Goal: Task Accomplishment & Management: Complete application form

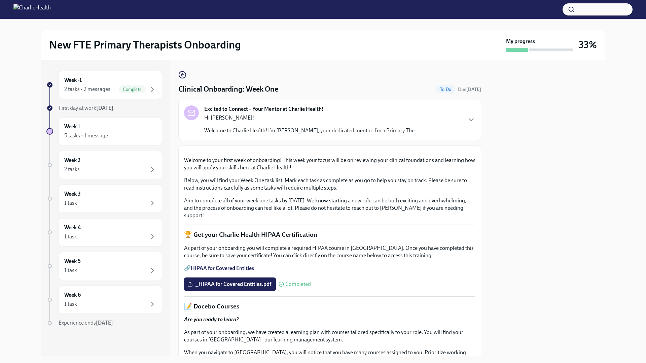
click at [312, 128] on p "Welcome to Charlie Health! I’m [PERSON_NAME], your dedicated mentor. I’m a Prim…" at bounding box center [311, 130] width 214 height 7
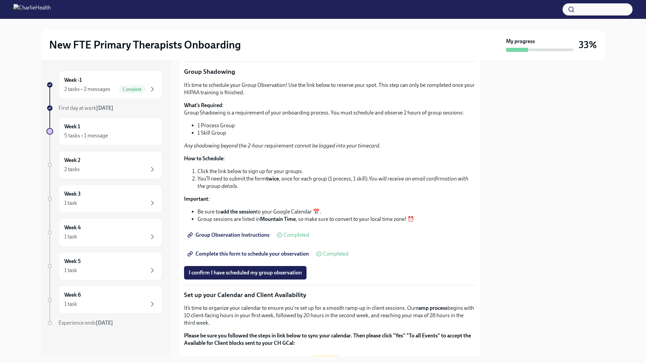
scroll to position [988, 0]
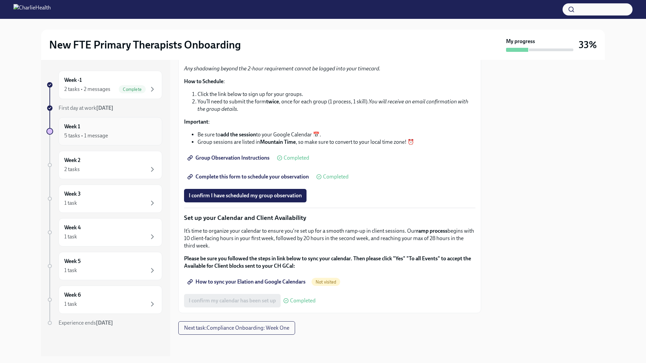
click at [117, 134] on div "5 tasks • 1 message" at bounding box center [110, 136] width 92 height 8
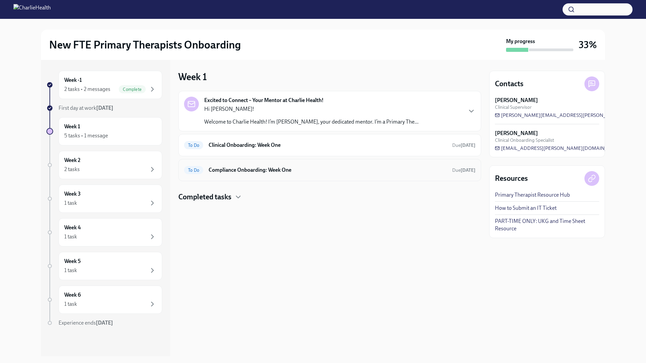
click at [246, 169] on h6 "Compliance Onboarding: Week One" at bounding box center [328, 169] width 238 height 7
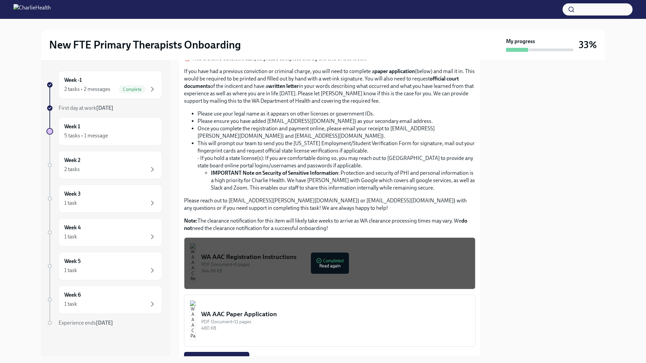
scroll to position [337, 0]
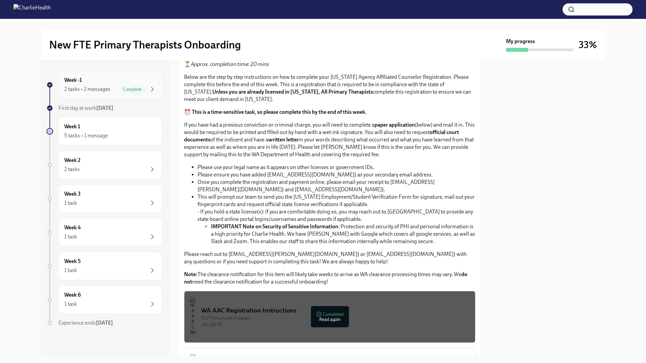
click at [114, 90] on div "2 tasks • 2 messages Complete" at bounding box center [110, 89] width 92 height 8
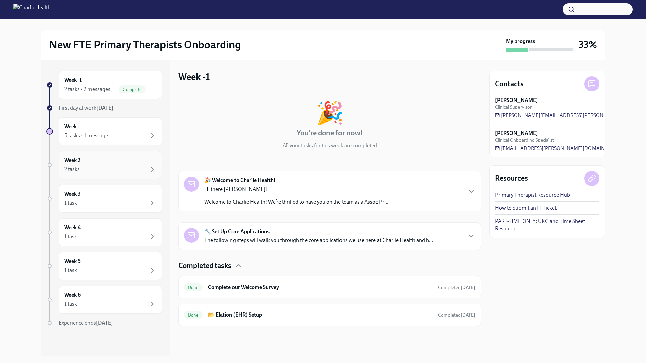
click at [105, 164] on div "Week 2 2 tasks" at bounding box center [110, 164] width 92 height 17
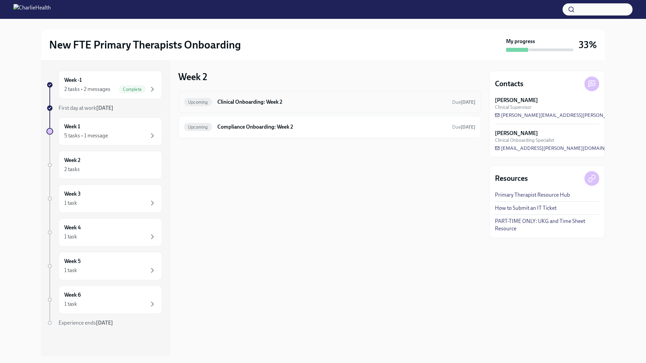
click at [223, 109] on div "Upcoming Clinical Onboarding: Week 2 Due [DATE]" at bounding box center [329, 102] width 303 height 22
click at [236, 98] on h6 "Clinical Onboarding: Week 2" at bounding box center [331, 101] width 229 height 7
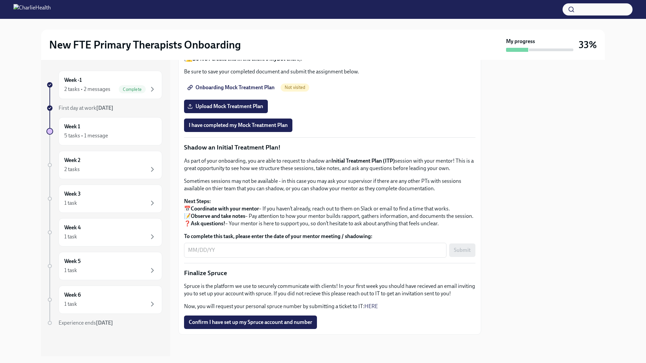
scroll to position [630, 0]
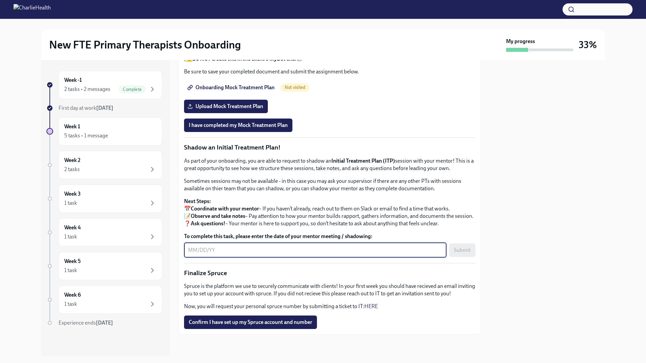
click at [384, 246] on textarea "To complete this task, please enter the date of your mentor meeting / shadowing:" at bounding box center [315, 250] width 254 height 8
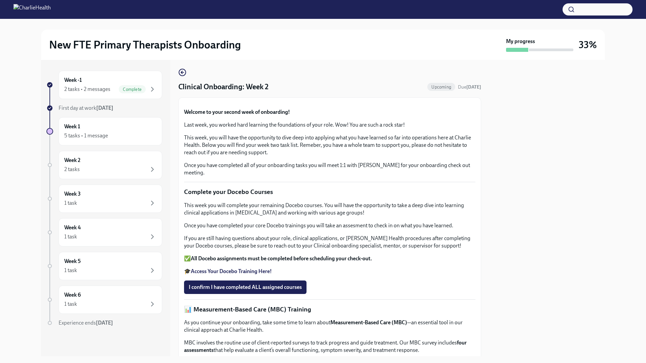
scroll to position [0, 0]
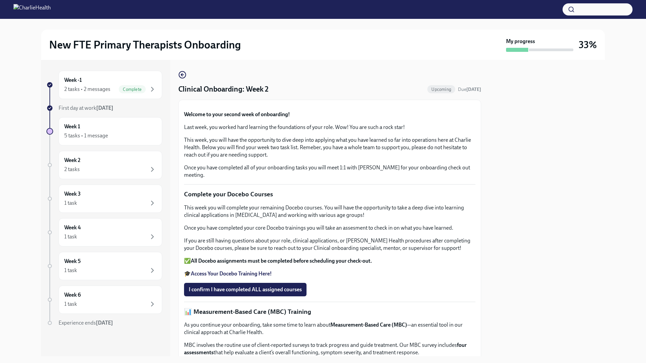
click at [250, 90] on h4 "Clinical Onboarding: Week 2" at bounding box center [223, 89] width 90 height 10
click at [181, 76] on icon "button" at bounding box center [182, 75] width 8 height 8
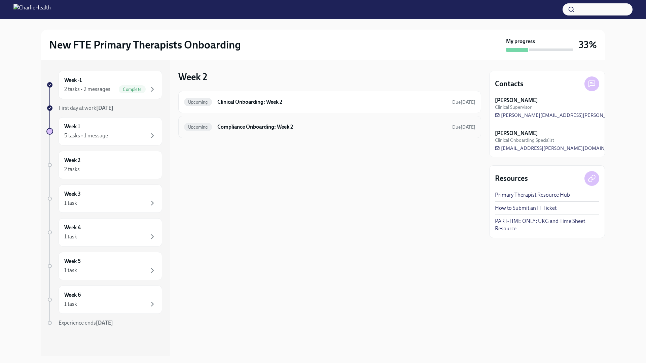
click at [225, 130] on h6 "Compliance Onboarding: Week 2" at bounding box center [331, 126] width 229 height 7
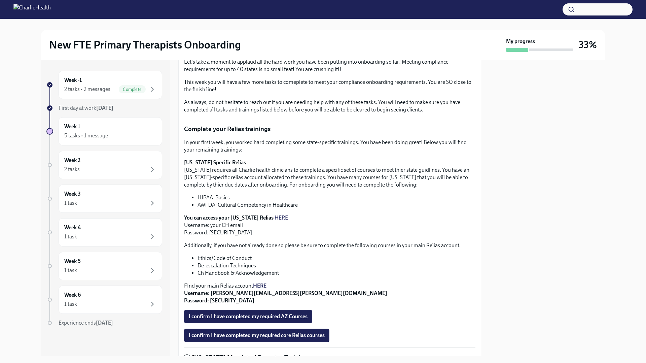
scroll to position [50, 0]
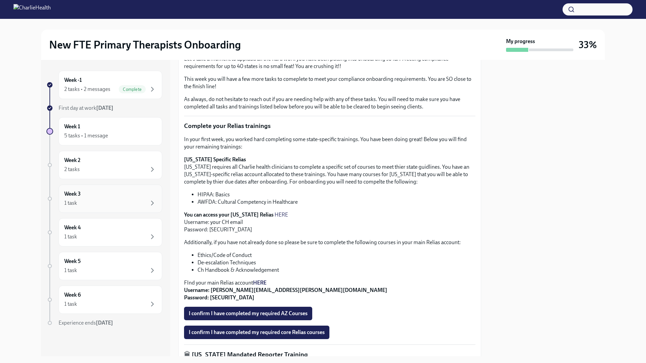
click at [126, 193] on div "Week 3 1 task" at bounding box center [110, 198] width 92 height 17
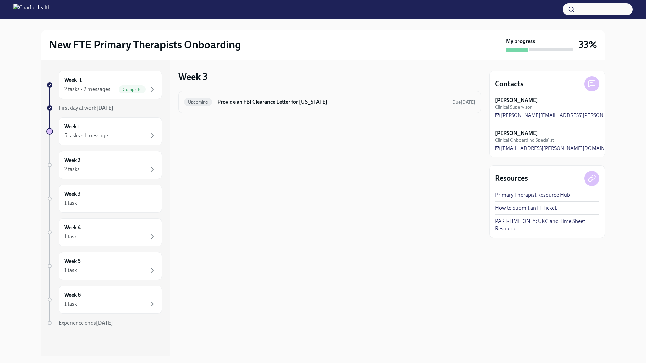
click at [229, 105] on h6 "Provide an FBI Clearance Letter for [US_STATE]" at bounding box center [331, 101] width 229 height 7
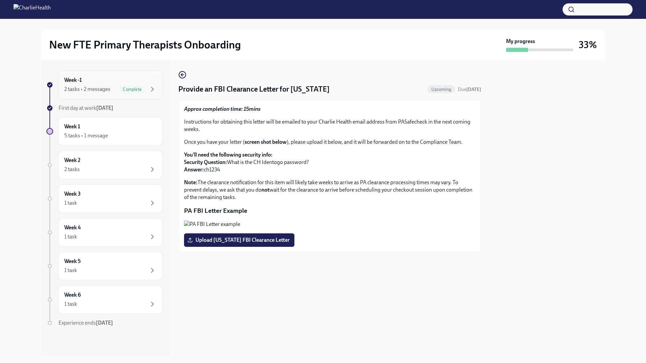
click at [99, 86] on div "2 tasks • 2 messages" at bounding box center [87, 88] width 46 height 7
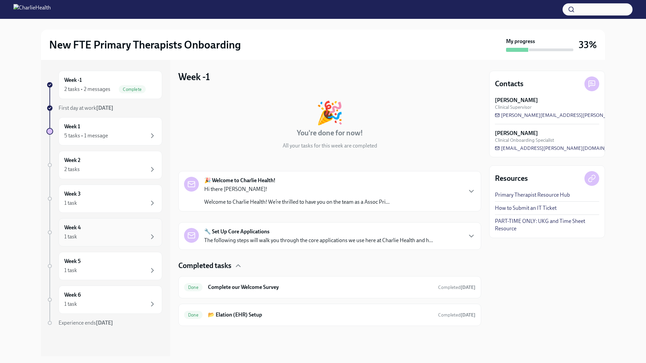
click at [126, 235] on div "1 task" at bounding box center [110, 236] width 92 height 8
click at [124, 234] on div "1 task" at bounding box center [110, 236] width 92 height 8
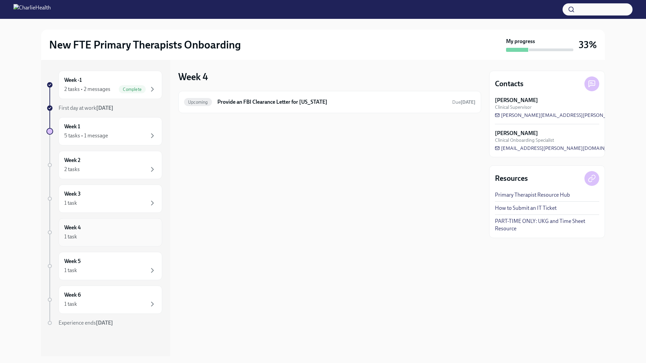
click at [123, 234] on div "1 task" at bounding box center [110, 236] width 92 height 8
click at [247, 106] on div "Upcoming Provide an FBI Clearance Letter for [US_STATE] Due [DATE]" at bounding box center [329, 102] width 291 height 11
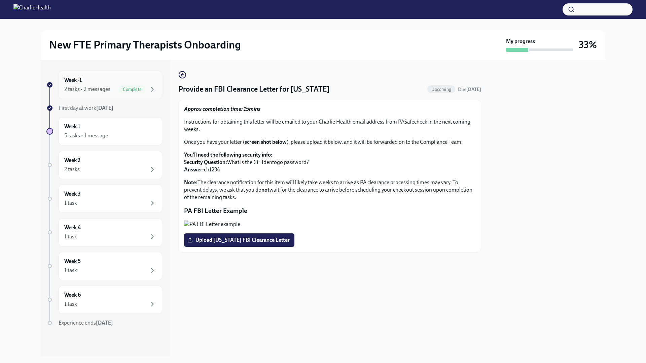
click at [126, 96] on div "Week -1 2 tasks • 2 messages Complete" at bounding box center [111, 85] width 104 height 28
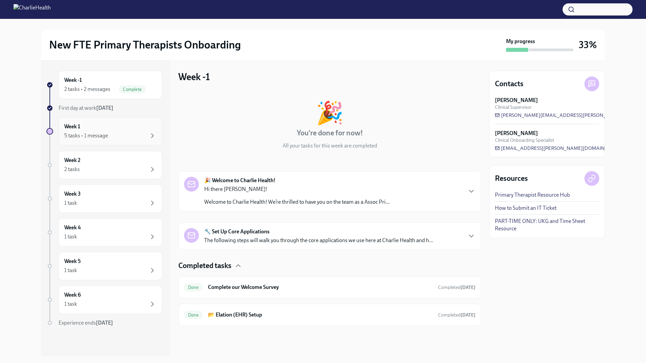
click at [114, 127] on div "Week 1 5 tasks • 1 message" at bounding box center [110, 131] width 92 height 17
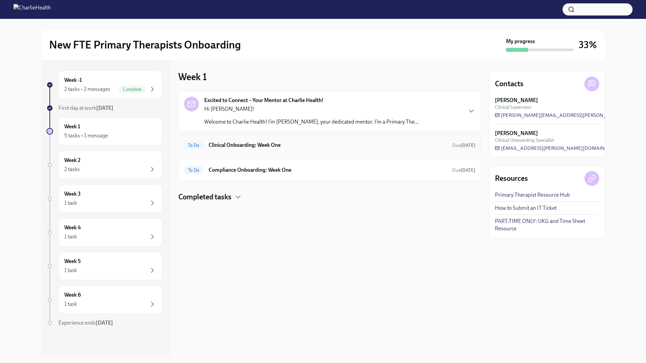
click at [223, 147] on h6 "Clinical Onboarding: Week One" at bounding box center [328, 144] width 238 height 7
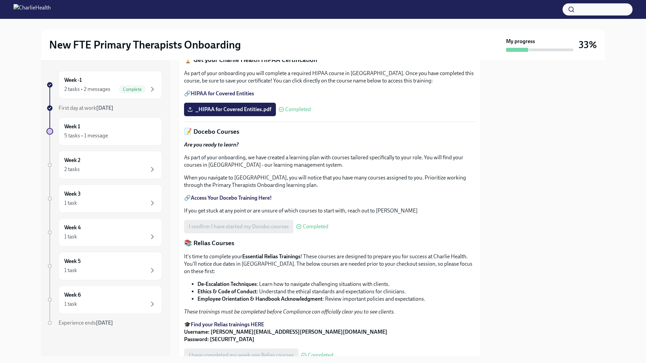
scroll to position [246, 0]
